Goal: Find specific page/section: Find specific page/section

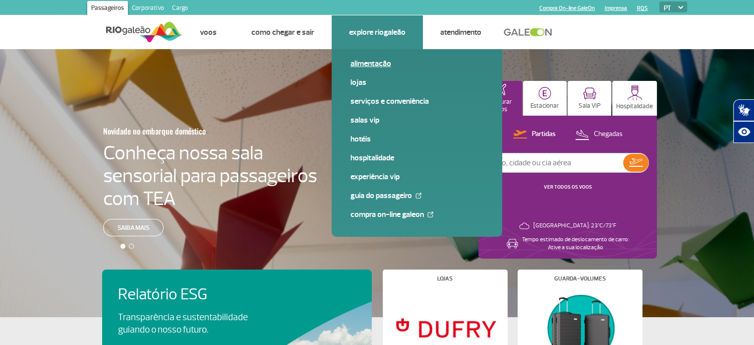
click at [369, 63] on link "Alimentação" at bounding box center [416, 63] width 133 height 11
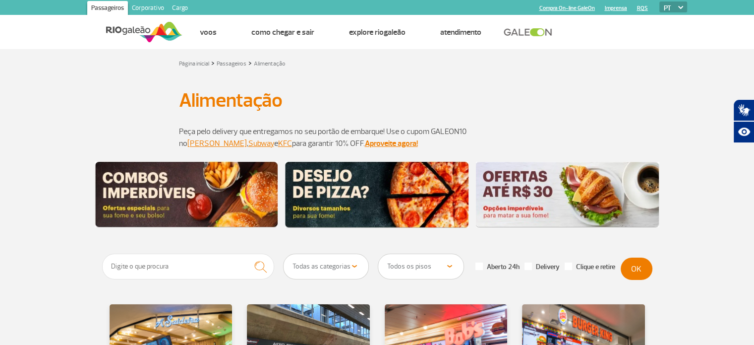
scroll to position [99, 0]
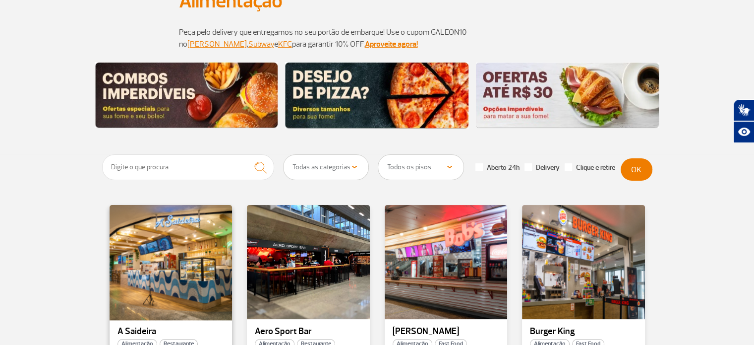
click at [182, 249] on div at bounding box center [170, 261] width 125 height 116
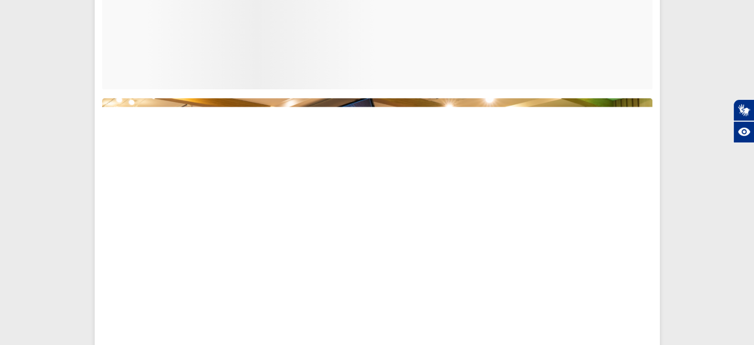
scroll to position [193, 0]
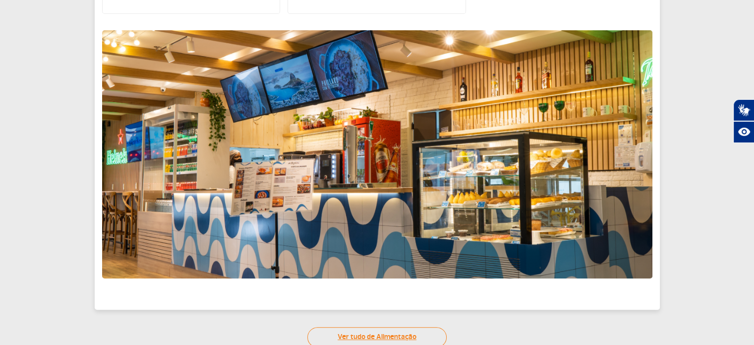
click at [367, 340] on link "Ver tudo de Alimentação" at bounding box center [376, 337] width 139 height 20
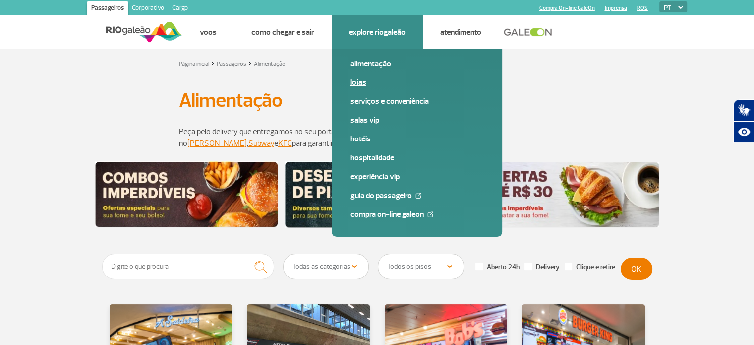
click at [361, 80] on link "Lojas" at bounding box center [416, 82] width 133 height 11
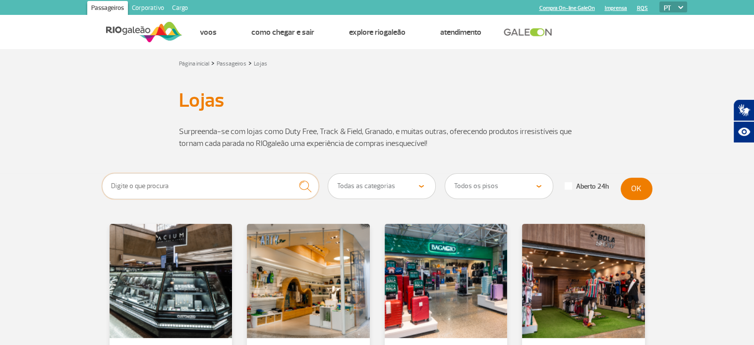
click at [205, 188] on input "text" at bounding box center [210, 186] width 217 height 26
type input "sauer"
click at [291, 173] on button "submit" at bounding box center [304, 186] width 27 height 26
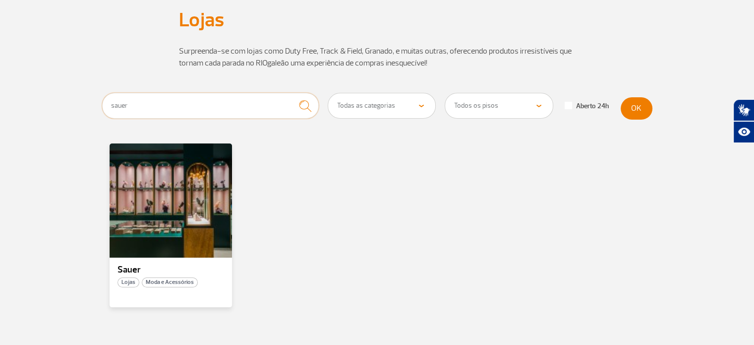
scroll to position [149, 0]
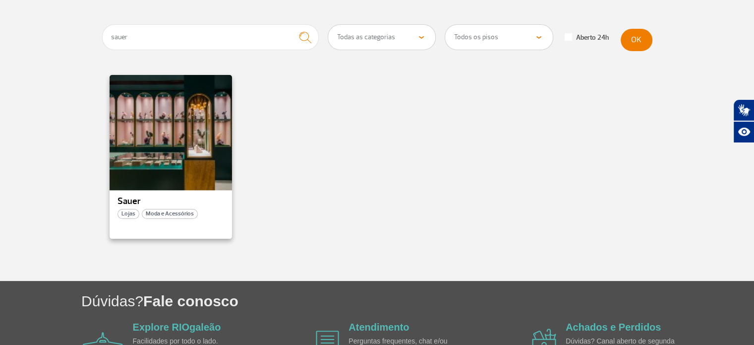
click at [197, 145] on div at bounding box center [170, 132] width 125 height 116
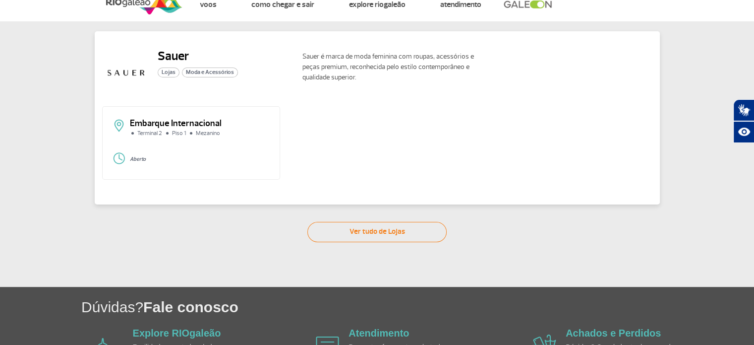
scroll to position [34, 0]
